Goal: Task Accomplishment & Management: Complete application form

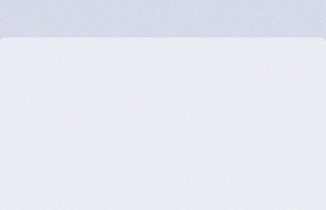
type input "Submit"
type input "Subscribe"
type input "ZemryFWFizBlsyYV"
type input "JbzMgXWZxK"
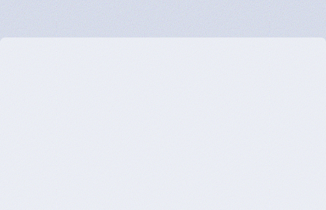
type input "drVALQfOpOVNmr"
type input "[EMAIL_ADDRESS][DOMAIN_NAME]"
type input "7783594917"
type input "NvoicgzaGOQKLULR"
type input "mFgWSrdXlb"
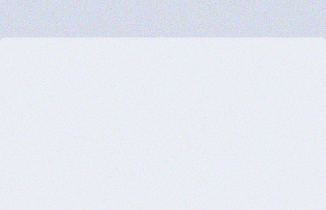
type input "nAvmvcjWq"
